Goal: Transaction & Acquisition: Book appointment/travel/reservation

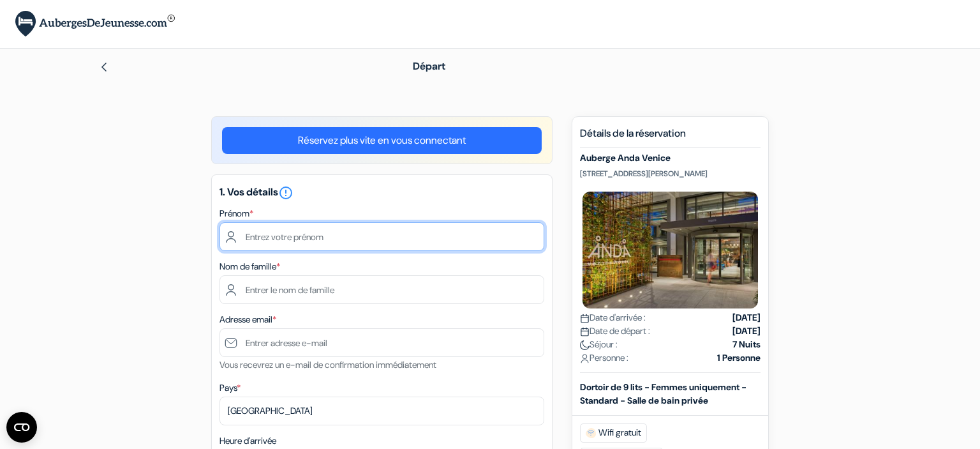
click at [322, 238] on input "text" at bounding box center [381, 236] width 325 height 29
type input "[PERSON_NAME]"
drag, startPoint x: 281, startPoint y: 236, endPoint x: 237, endPoint y: 235, distance: 44.0
click at [237, 235] on input "[PERSON_NAME]" at bounding box center [381, 236] width 325 height 29
type input "[PERSON_NAME]"
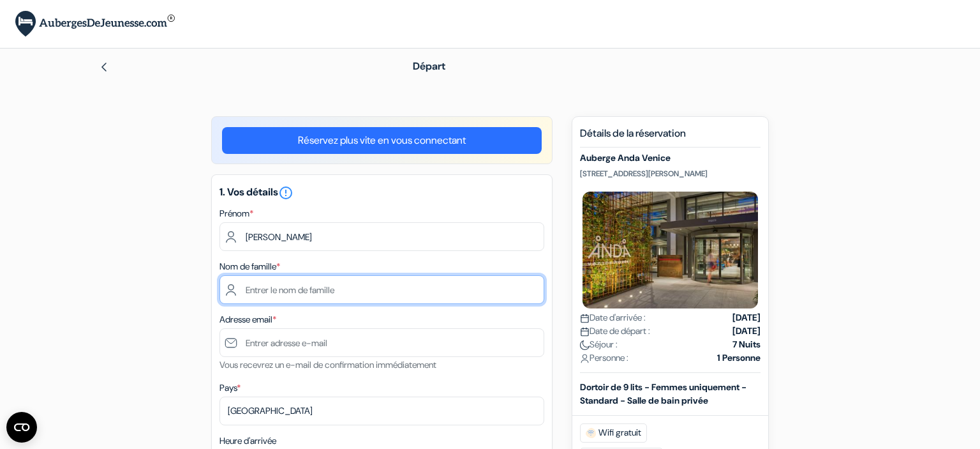
click at [293, 292] on input "text" at bounding box center [381, 289] width 325 height 29
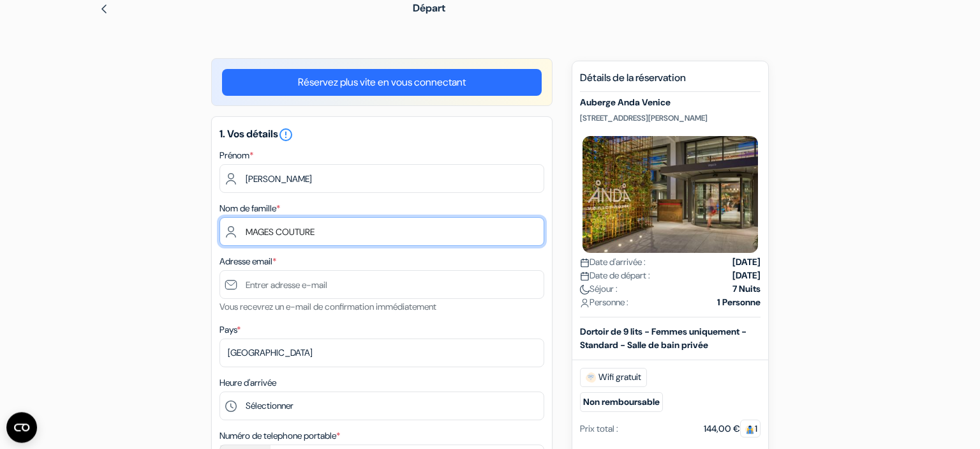
scroll to position [68, 0]
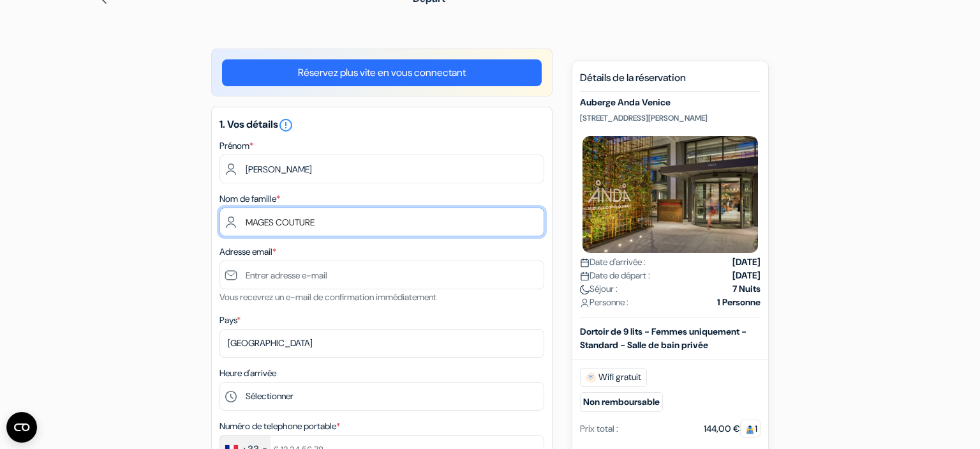
type input "MAGES COUTURE"
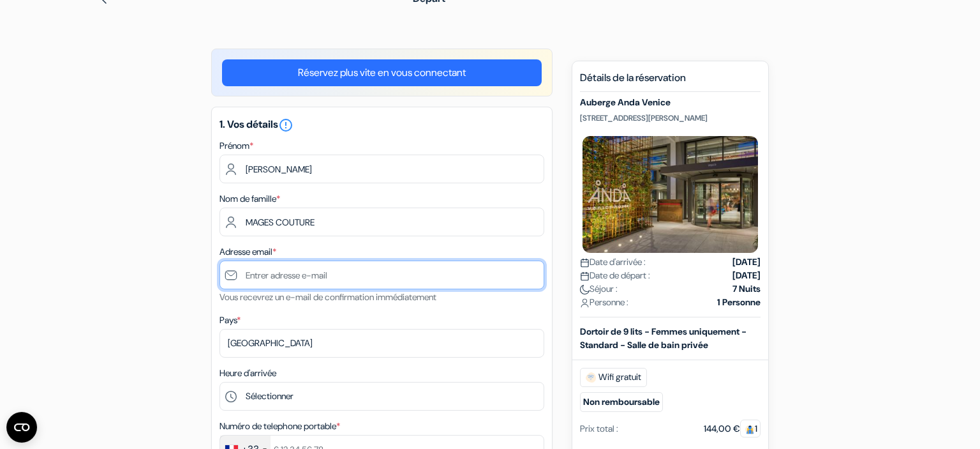
click at [303, 282] on input "text" at bounding box center [381, 274] width 325 height 29
type input "[PERSON_NAME][EMAIL_ADDRESS][DOMAIN_NAME]"
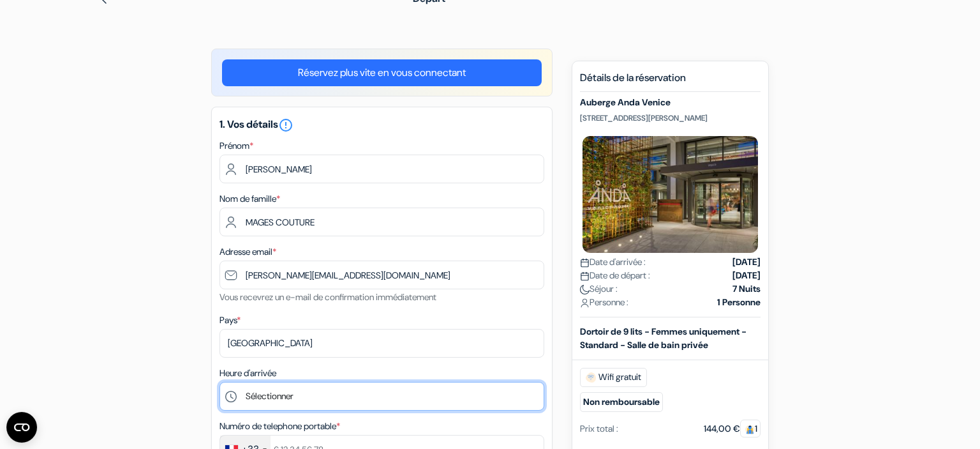
click at [219, 382] on select "Sélectionner 1:00 2:00 3:00 4:00 5:00 6:00 7:00 8:00 9:00 10:00 11:00 12:00 13:…" at bounding box center [381, 396] width 325 height 29
select select "15"
click option "15:00" at bounding box center [0, 0] width 0 height 0
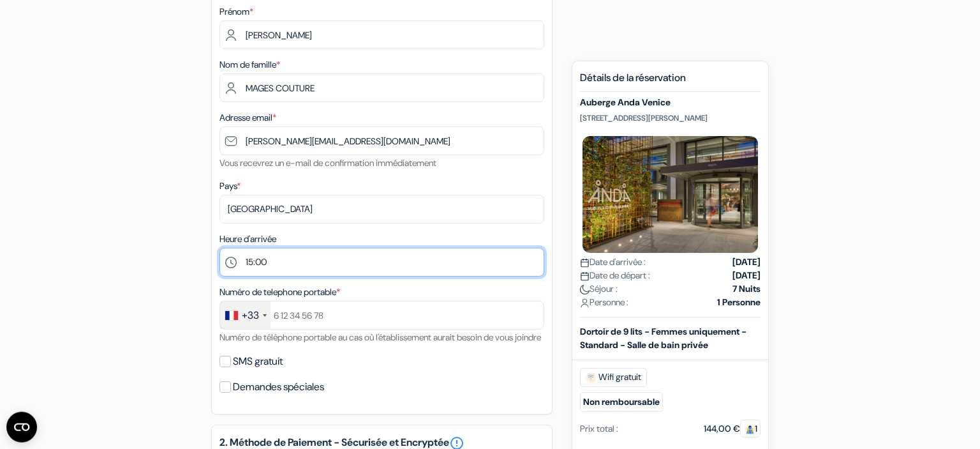
scroll to position [204, 0]
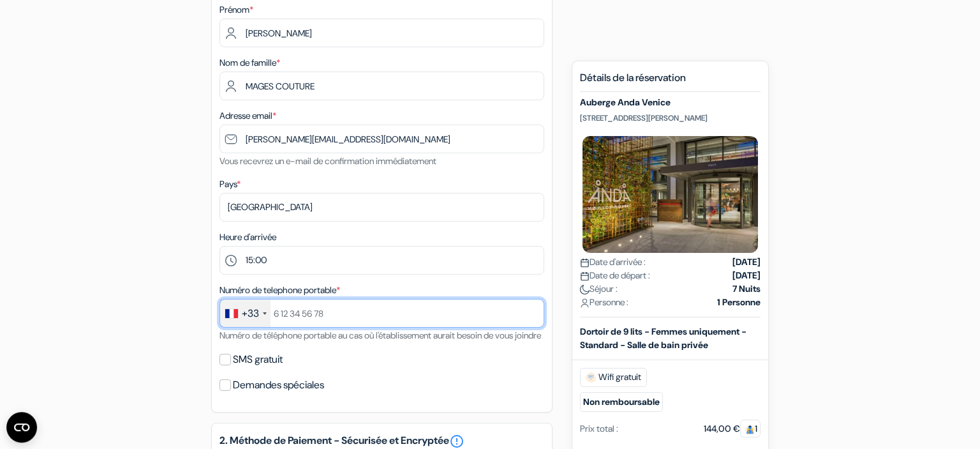
click at [272, 314] on input "text" at bounding box center [381, 313] width 325 height 29
type input "-"
type input "623821155"
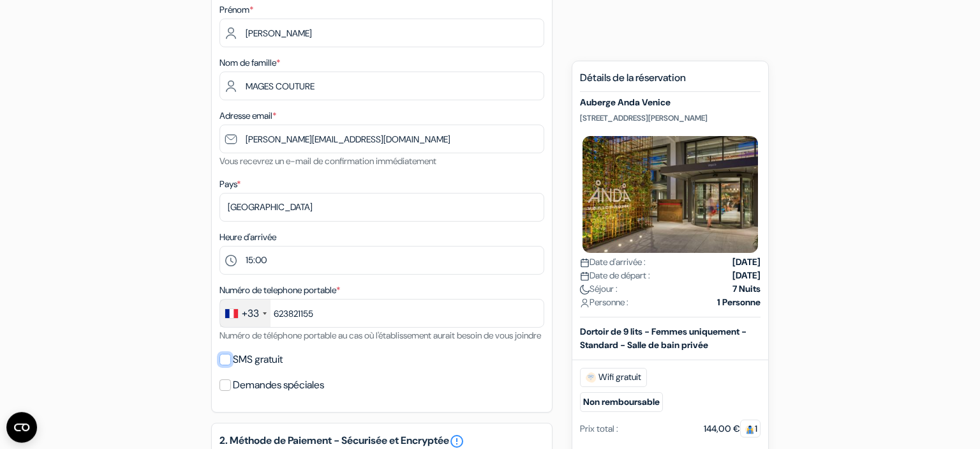
click at [229, 365] on input "SMS gratuit" at bounding box center [224, 358] width 11 height 11
checkbox input "true"
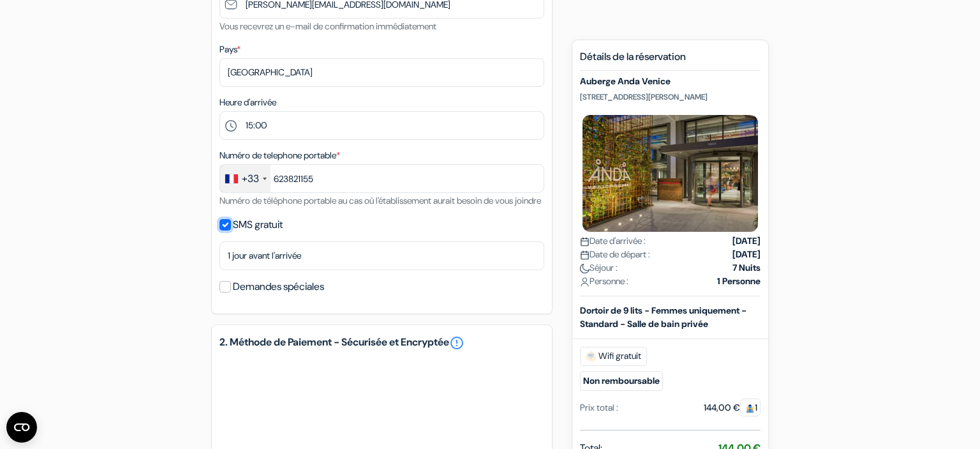
scroll to position [341, 0]
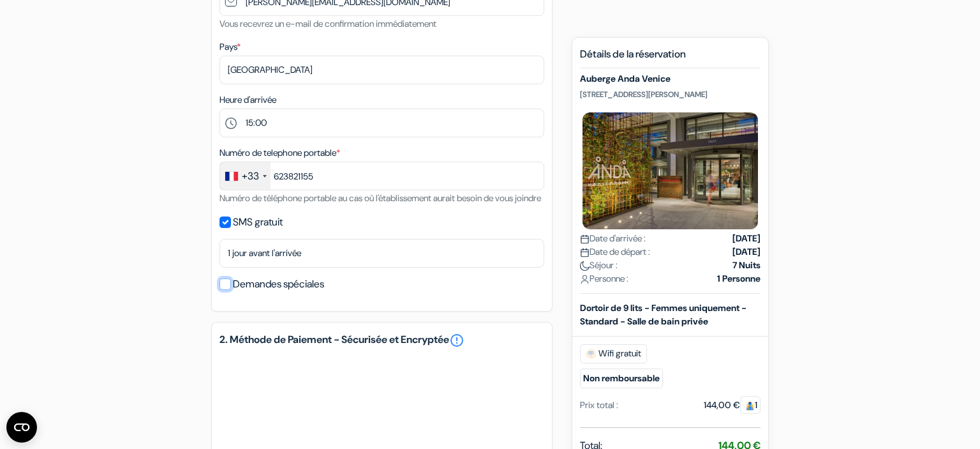
click at [228, 290] on input "Demandes spéciales" at bounding box center [224, 283] width 11 height 11
checkbox input "true"
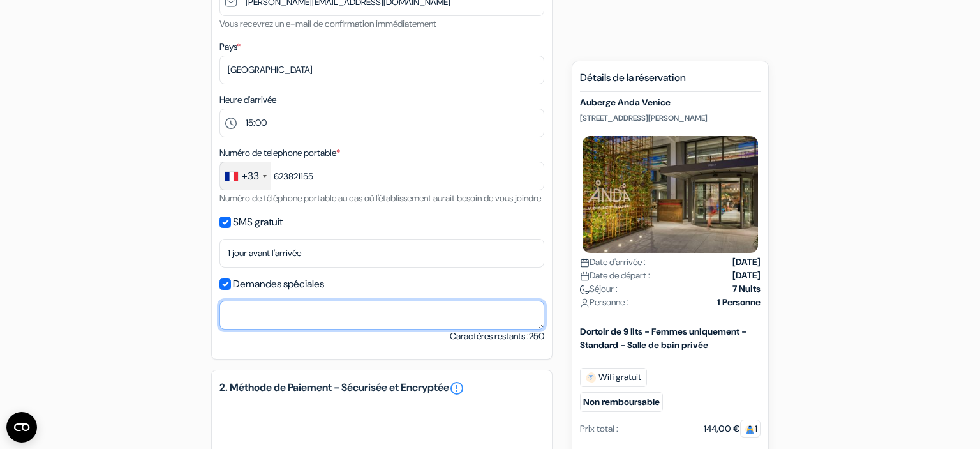
click at [244, 329] on textarea at bounding box center [381, 314] width 325 height 29
click at [486, 328] on textarea "Dans ce dortoir de 9 places , serait-il possible d'avoir le lit seul ou au moin…" at bounding box center [381, 314] width 325 height 29
click at [471, 329] on textarea "Dans ce dortoir de 9 places , serait-il possible d'avoir le lit seul de préfére…" at bounding box center [381, 314] width 325 height 29
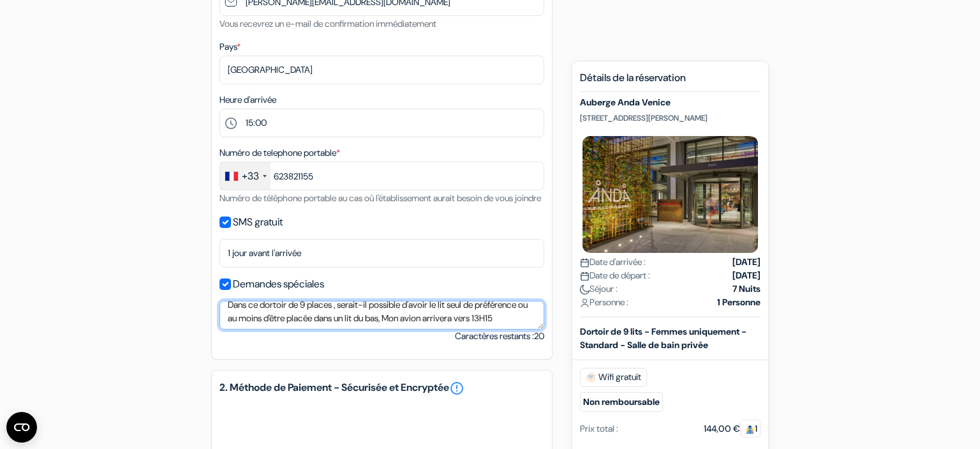
scroll to position [20, 0]
click at [524, 328] on textarea "Dans ce dortoir de 9 places , serait-il possible d'avoir le lit seul de préfére…" at bounding box center [381, 314] width 325 height 29
click at [224, 322] on textarea "Dans ce dortoir de 9 places , serait-il possible d'avoir le lit seul de préfére…" at bounding box center [381, 314] width 325 height 29
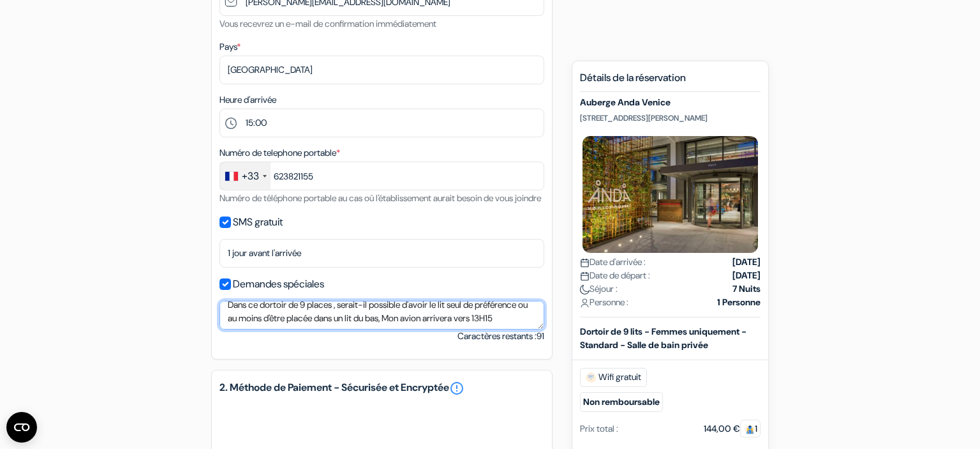
drag, startPoint x: 226, startPoint y: 321, endPoint x: 319, endPoint y: 350, distance: 97.5
click at [319, 329] on textarea "Dans ce dortoir de 9 places , serait-il possible d'avoir le lit seul de préfére…" at bounding box center [381, 314] width 325 height 29
type textarea "Dans ce dortoir de 9 places , serait-il possible d'avoir le lit seul de"
drag, startPoint x: 225, startPoint y: 327, endPoint x: 517, endPoint y: 334, distance: 292.3
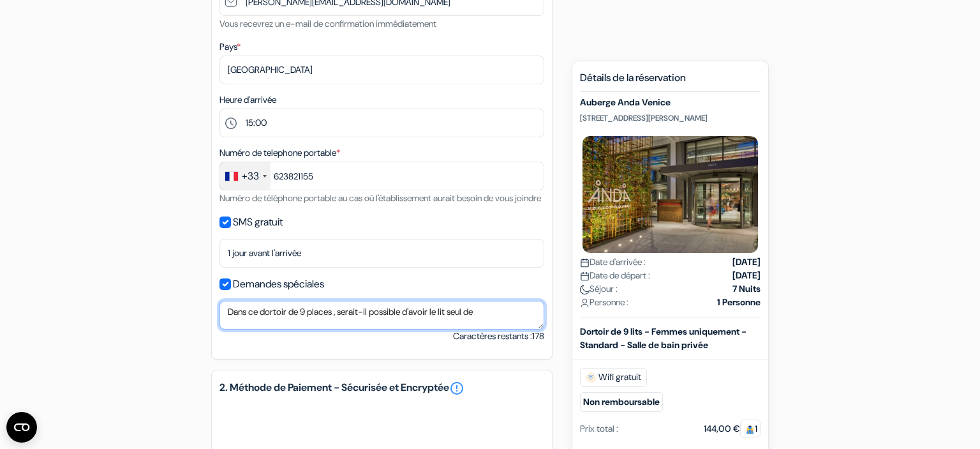
click at [517, 329] on textarea "Dans ce dortoir de 9 places , serait-il possible d'avoir le lit seul de" at bounding box center [381, 314] width 325 height 29
drag, startPoint x: 346, startPoint y: 330, endPoint x: 329, endPoint y: 328, distance: 17.4
click at [329, 328] on textarea "Scribbe possible per me une avere el letto" at bounding box center [381, 314] width 325 height 29
click at [361, 328] on textarea "Scribbe possible per me avere el letto" at bounding box center [381, 314] width 325 height 29
click at [397, 328] on textarea "Scribbe possible per me avere il letto" at bounding box center [381, 314] width 325 height 29
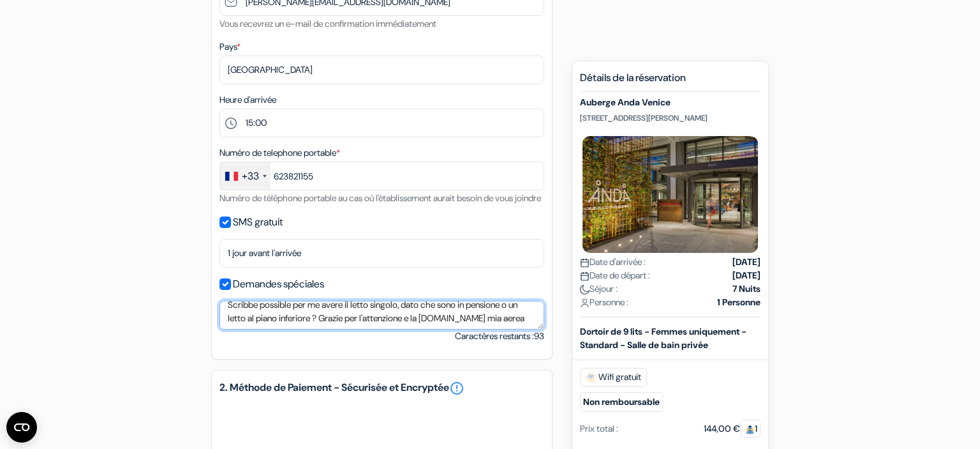
scroll to position [15, 0]
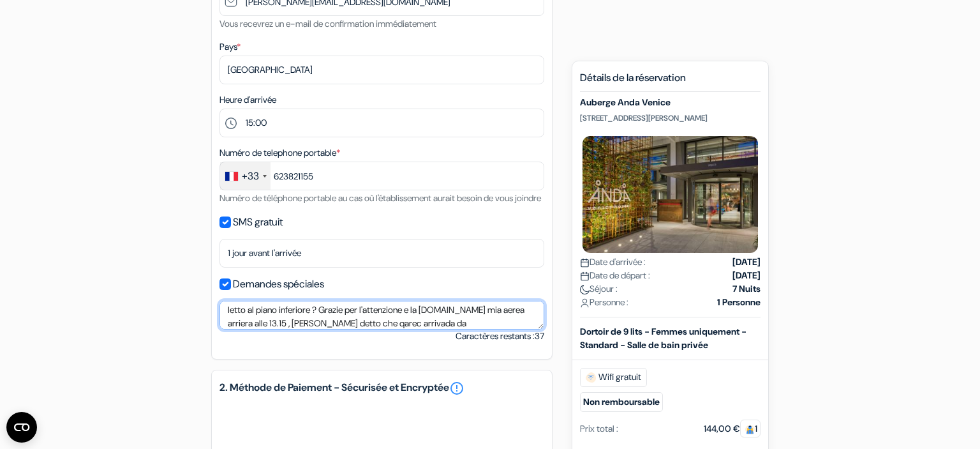
click at [267, 329] on textarea "Scribbe possible per me avere il letto singolo, dato che sono in pensione o un …" at bounding box center [381, 314] width 325 height 29
click at [400, 329] on textarea "Scribbe possible per me avere il letto singolo, dato che sono in pensione o un …" at bounding box center [381, 314] width 325 height 29
click at [466, 329] on textarea "Scribbe possible per me avere il letto singolo, dato che sono in pensione o un …" at bounding box center [381, 314] width 325 height 29
drag, startPoint x: 320, startPoint y: 338, endPoint x: 254, endPoint y: 341, distance: 66.4
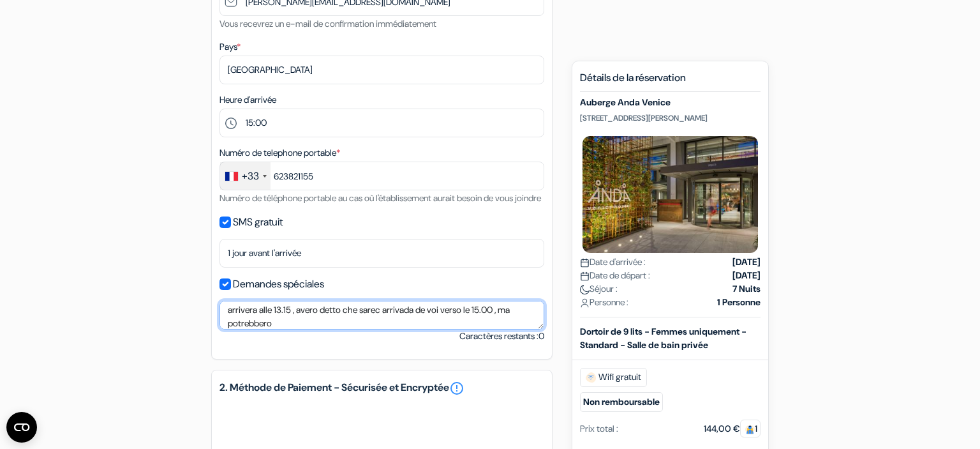
click at [254, 329] on textarea "Scribbe possible per me avere il letto singolo, dato che sono in pensione o un …" at bounding box center [381, 314] width 325 height 29
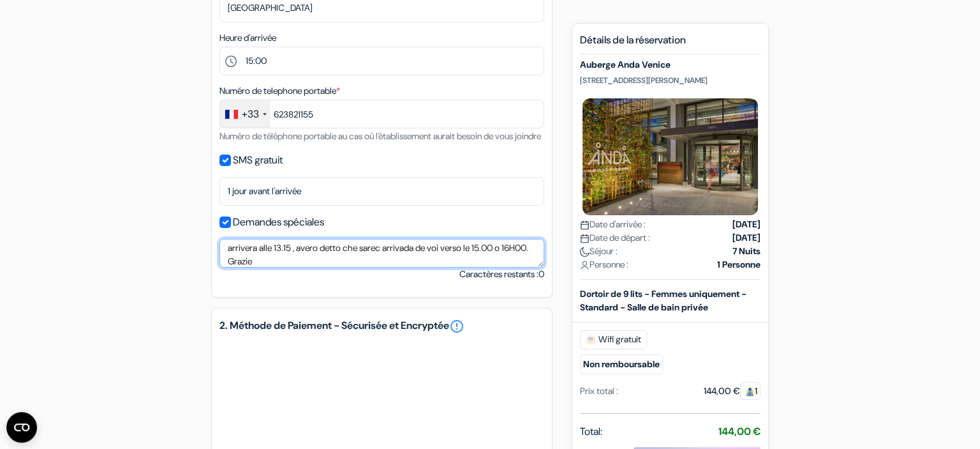
scroll to position [403, 0]
type textarea "Scribbe possible per me avere il letto singolo, dato che sono in pensione o un …"
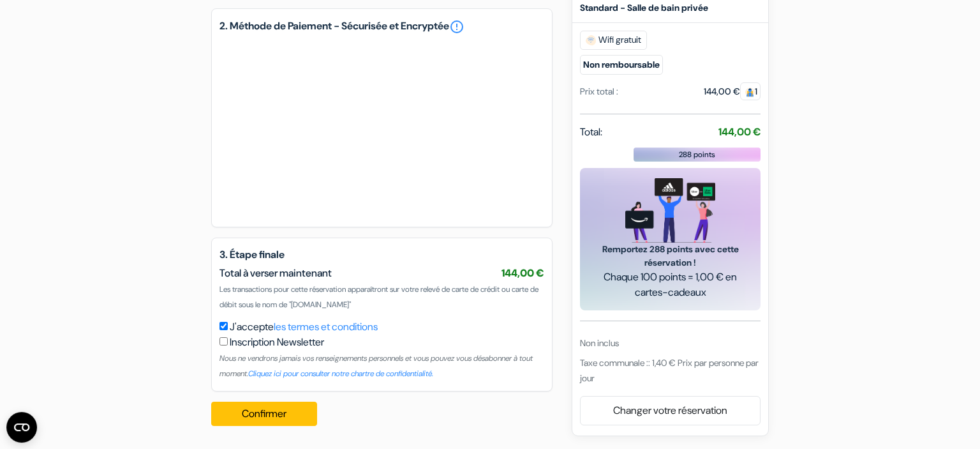
scroll to position [710, 0]
click at [341, 333] on link "les termes et conditions" at bounding box center [326, 326] width 104 height 13
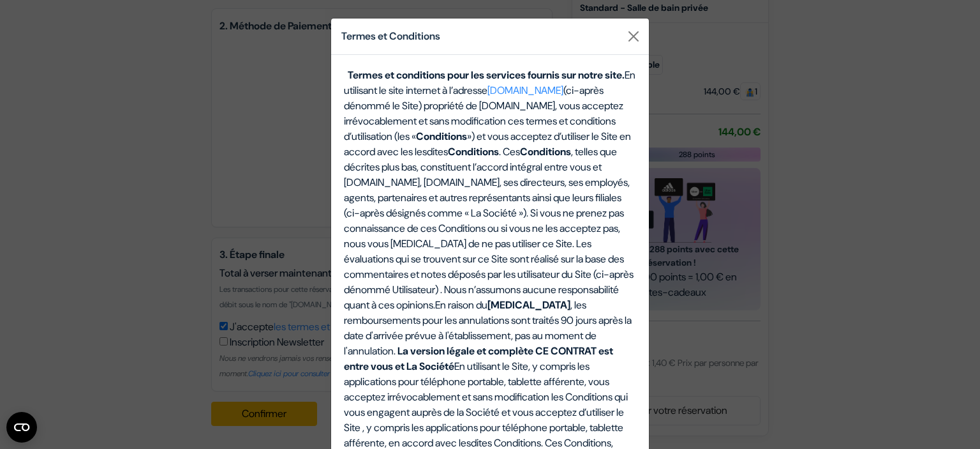
drag, startPoint x: 567, startPoint y: 61, endPoint x: 545, endPoint y: 50, distance: 24.3
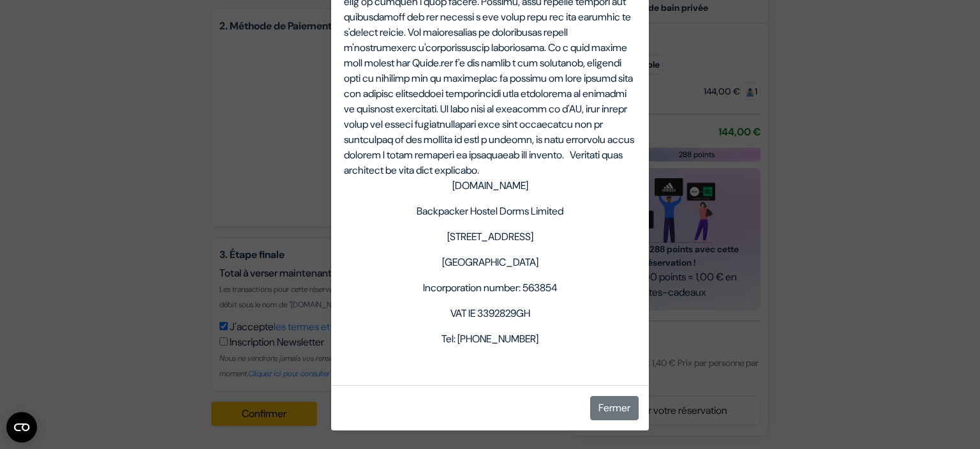
scroll to position [4670, 0]
click at [611, 415] on button "Fermer" at bounding box center [614, 408] width 48 height 24
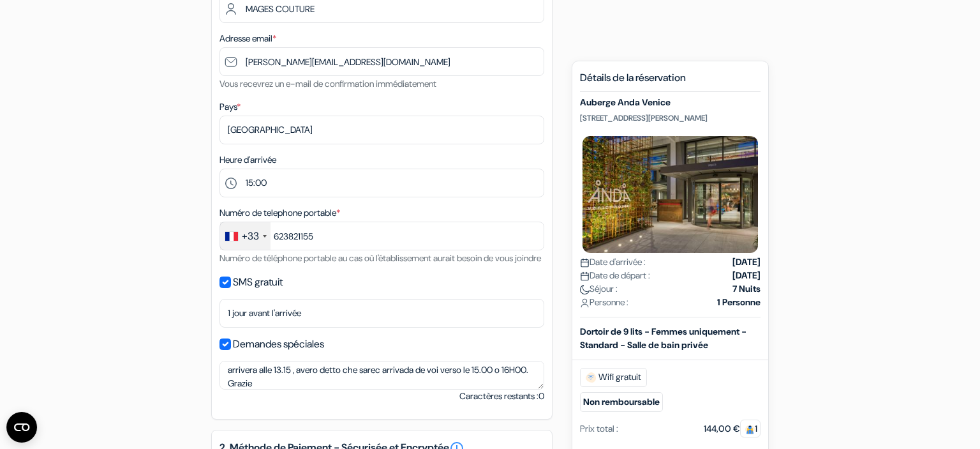
scroll to position [260, 0]
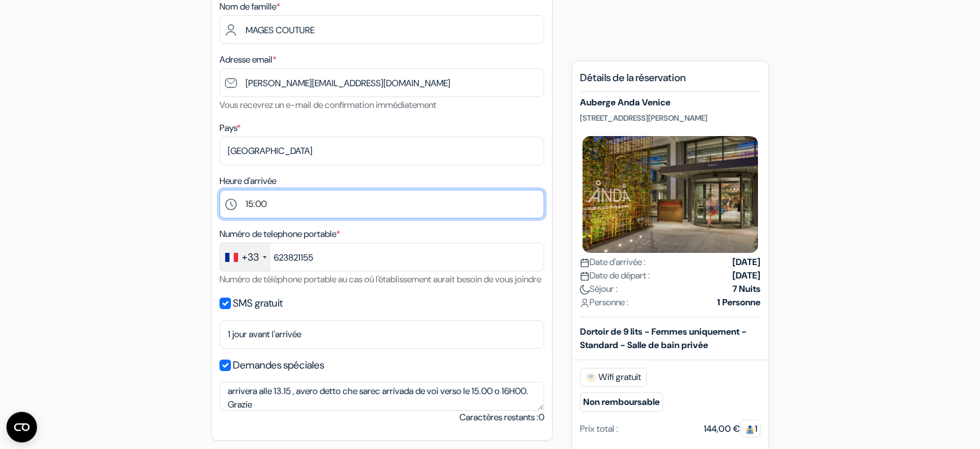
click at [219, 189] on select "Sélectionner 1:00 2:00 3:00 4:00 5:00 6:00 7:00 8:00 9:00 10:00 11:00 12:00 13:…" at bounding box center [381, 203] width 325 height 29
select select "16"
click option "16:00" at bounding box center [0, 0] width 0 height 0
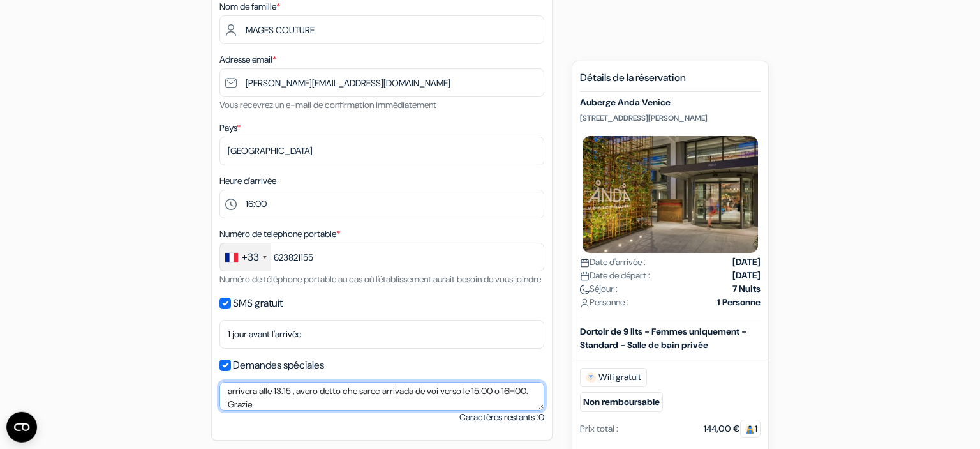
click at [232, 410] on textarea "Scribbe possible per me avere il letto singolo, dato che sono in pensione o un …" at bounding box center [381, 396] width 325 height 29
click at [235, 410] on textarea "Scribbe possible per me avere il letto singolo, dato che sono in pensione o un …" at bounding box center [381, 396] width 325 height 29
click at [266, 410] on textarea "Scribbe possible per me avere il letto singolo, dato che sono in pensione o un …" at bounding box center [381, 396] width 325 height 29
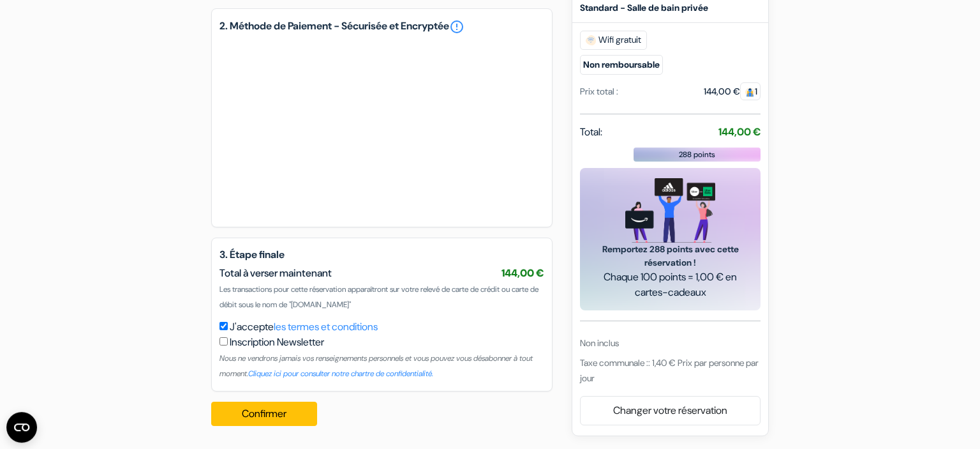
scroll to position [717, 0]
type textarea "Scribbe possible per me avere il letto singolo, dato che sono in pensione o un …"
click at [221, 341] on input "checkbox" at bounding box center [223, 341] width 8 height 8
checkbox input "true"
click at [256, 414] on button "Confirmer Loading..." at bounding box center [264, 413] width 106 height 24
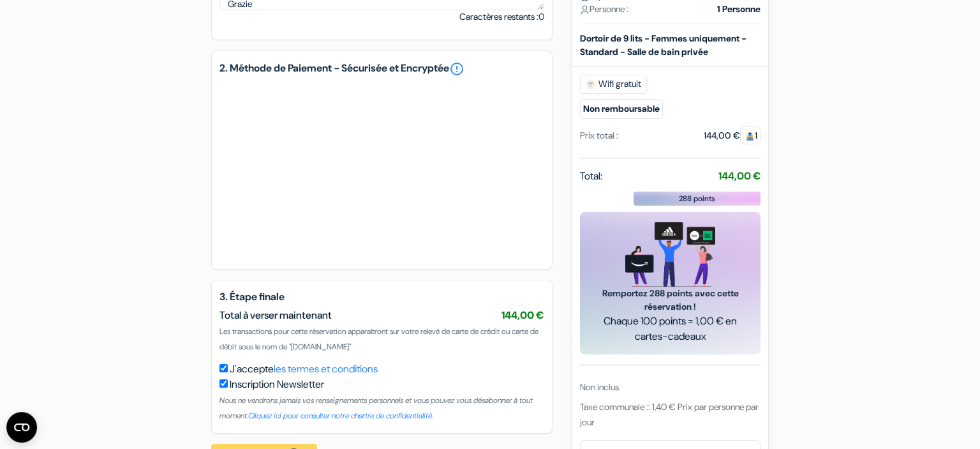
scroll to position [718, 0]
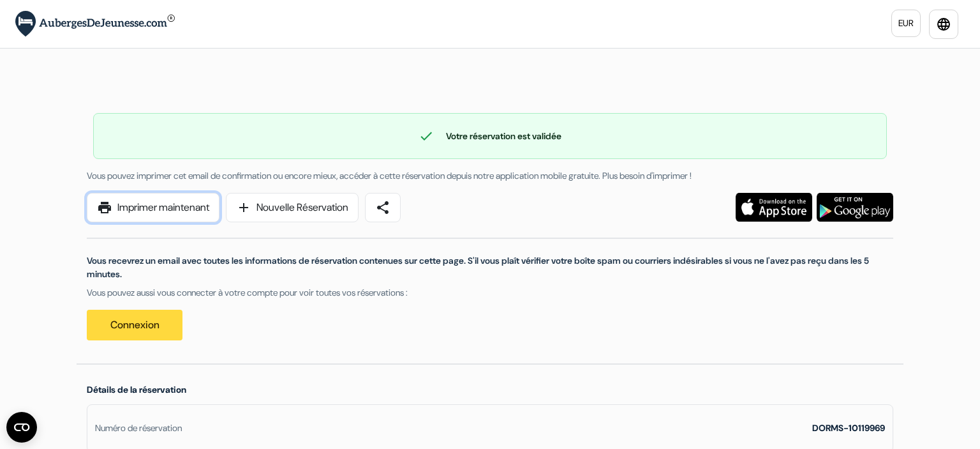
click at [152, 209] on link "print Imprimer maintenant" at bounding box center [153, 207] width 133 height 29
click at [151, 208] on link "print Imprimer maintenant" at bounding box center [153, 207] width 133 height 29
